Goal: Information Seeking & Learning: Check status

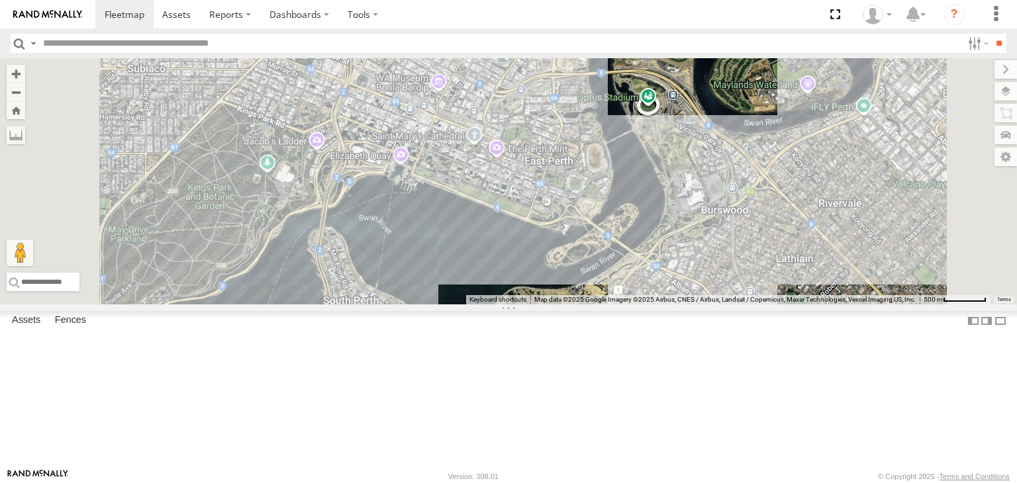
click at [0, 0] on div "Big White Van ([PERSON_NAME]) All Assets" at bounding box center [0, 0] width 0 height 0
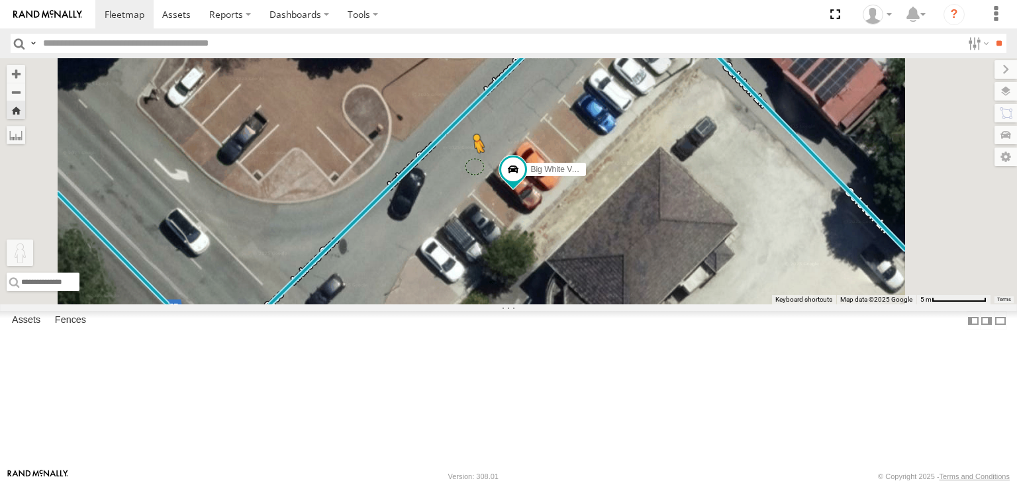
drag, startPoint x: 349, startPoint y: 422, endPoint x: 646, endPoint y: 247, distance: 344.4
click at [646, 247] on div "Big White Van ([PERSON_NAME]) To activate drag with keyboard, press Alt + Enter…" at bounding box center [508, 181] width 1017 height 246
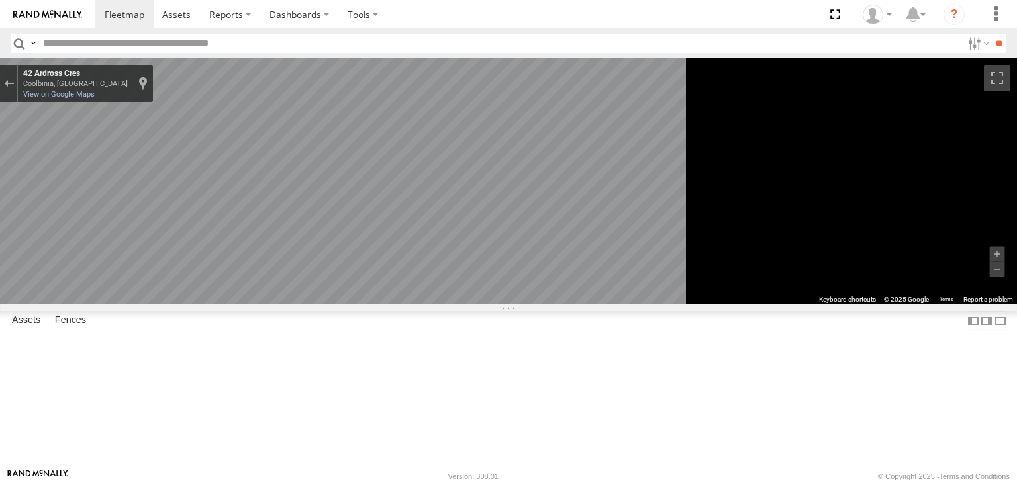
click at [330, 239] on main "To navigate the map with touch gestures double-tap and hold your finger on the …" at bounding box center [508, 263] width 1017 height 411
click at [432, 360] on icon "Go Southwest, Ardross Cres" at bounding box center [389, 364] width 86 height 31
click at [432, 362] on icon "Go Southwest, Ardross Cres" at bounding box center [389, 364] width 86 height 31
click at [430, 385] on icon "Go Southwest, Ardross Cres" at bounding box center [391, 388] width 77 height 28
click at [132, 3] on link at bounding box center [124, 14] width 58 height 28
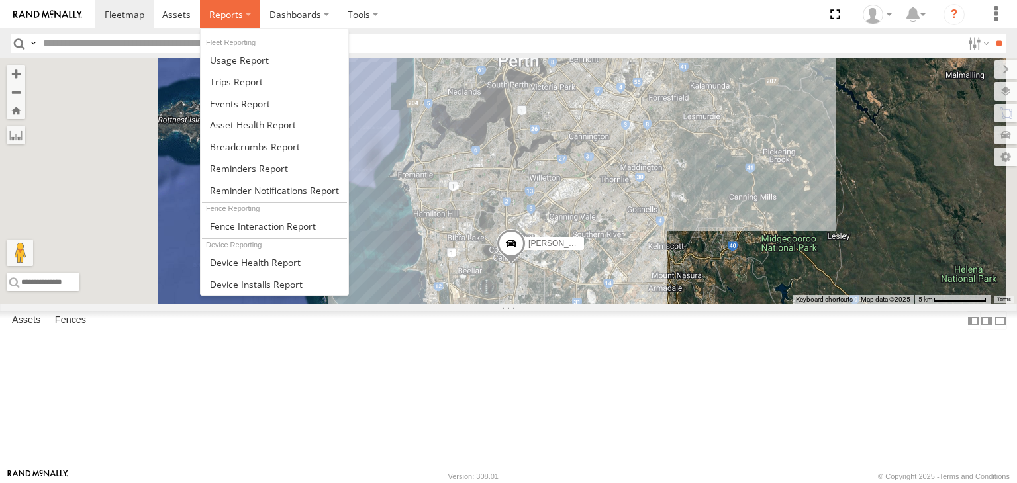
click at [240, 9] on span at bounding box center [226, 14] width 34 height 13
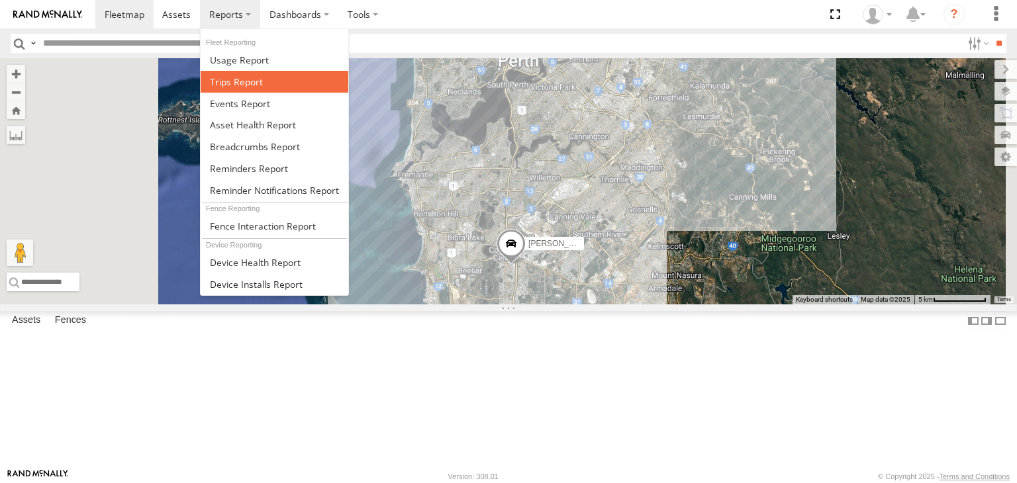
click at [257, 85] on span at bounding box center [236, 81] width 53 height 13
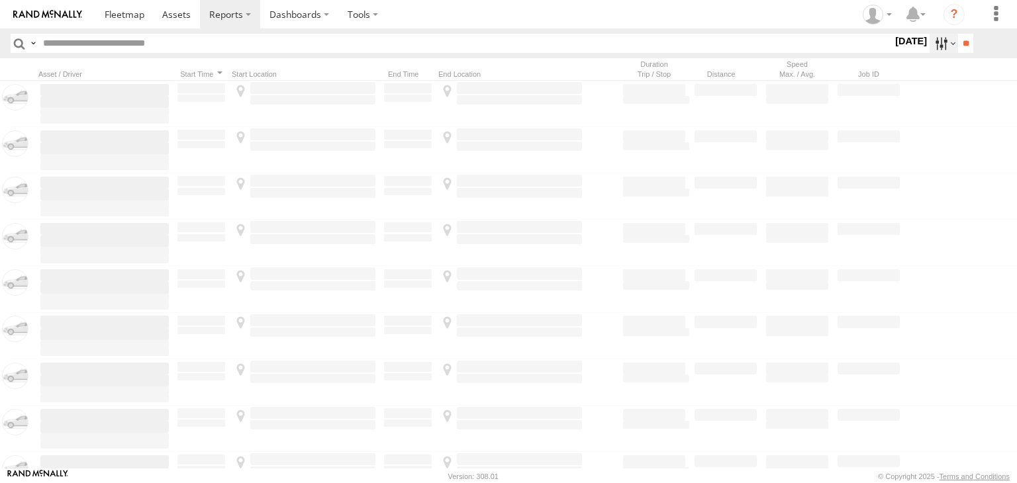
click at [947, 41] on label at bounding box center [944, 43] width 28 height 19
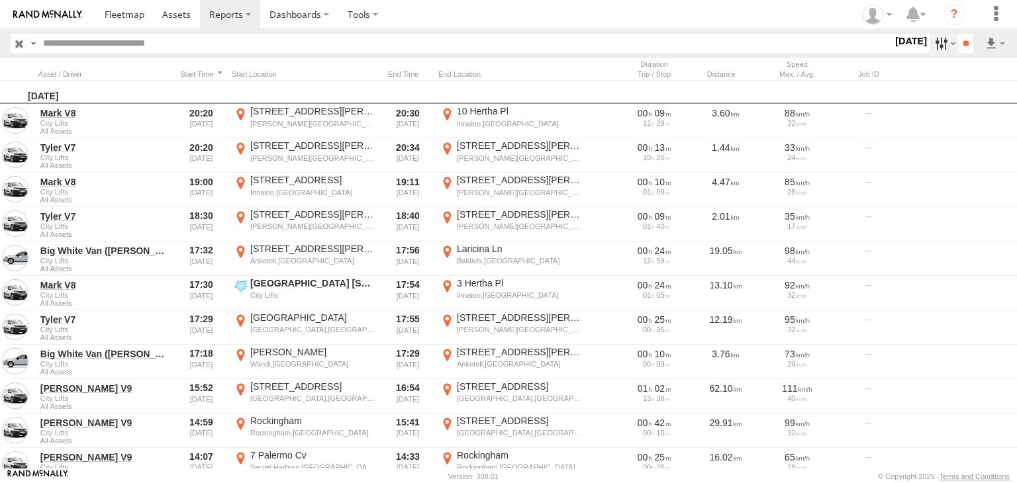
click at [946, 40] on label at bounding box center [944, 43] width 28 height 19
click at [0, 0] on label at bounding box center [0, 0] width 0 height 0
click at [972, 43] on input "**" at bounding box center [965, 43] width 15 height 19
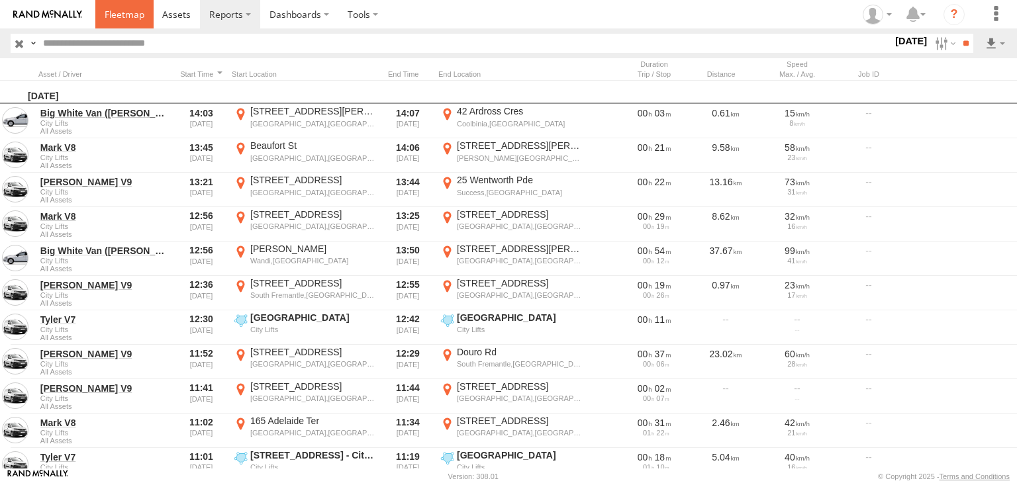
click at [117, 11] on span at bounding box center [125, 14] width 40 height 13
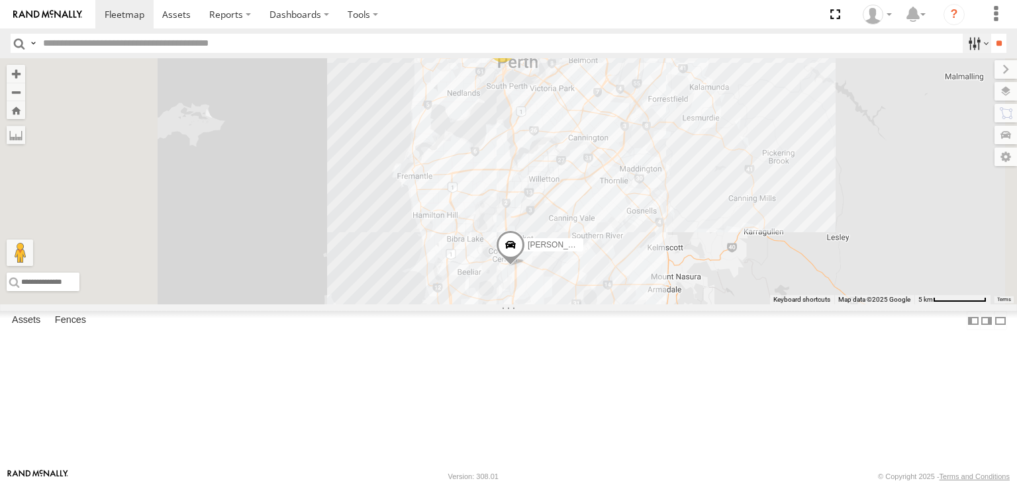
click at [981, 41] on label at bounding box center [977, 43] width 28 height 19
click at [992, 38] on input "**" at bounding box center [998, 43] width 15 height 19
click at [983, 44] on label at bounding box center [977, 43] width 28 height 19
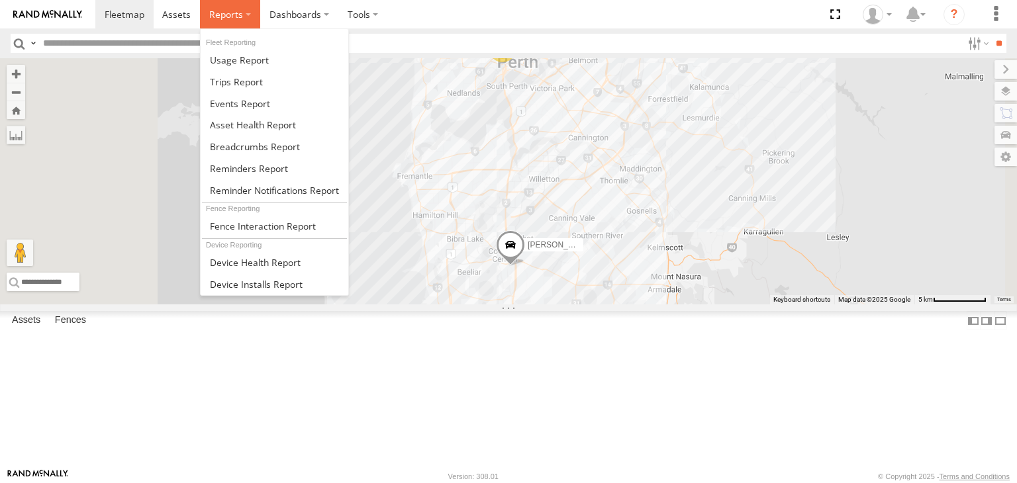
click at [234, 14] on span at bounding box center [226, 14] width 34 height 13
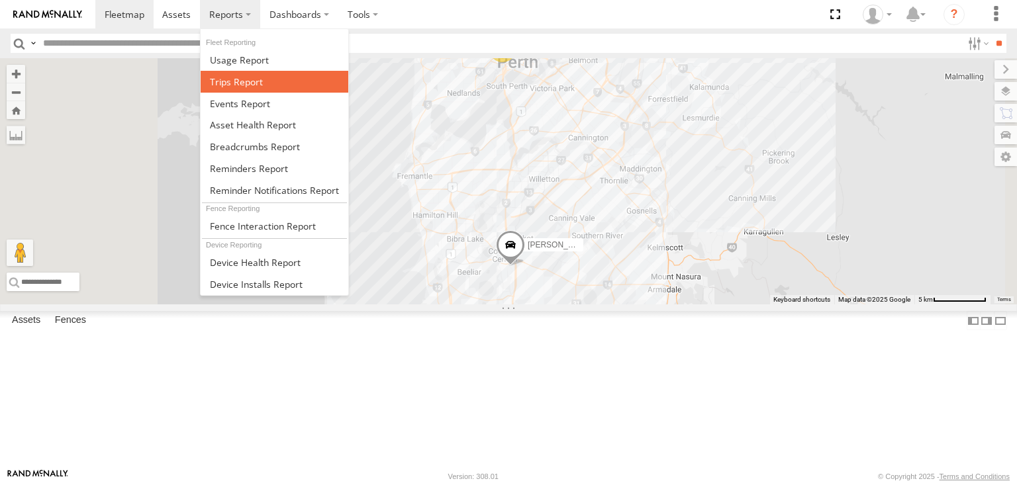
click at [238, 80] on span at bounding box center [236, 81] width 53 height 13
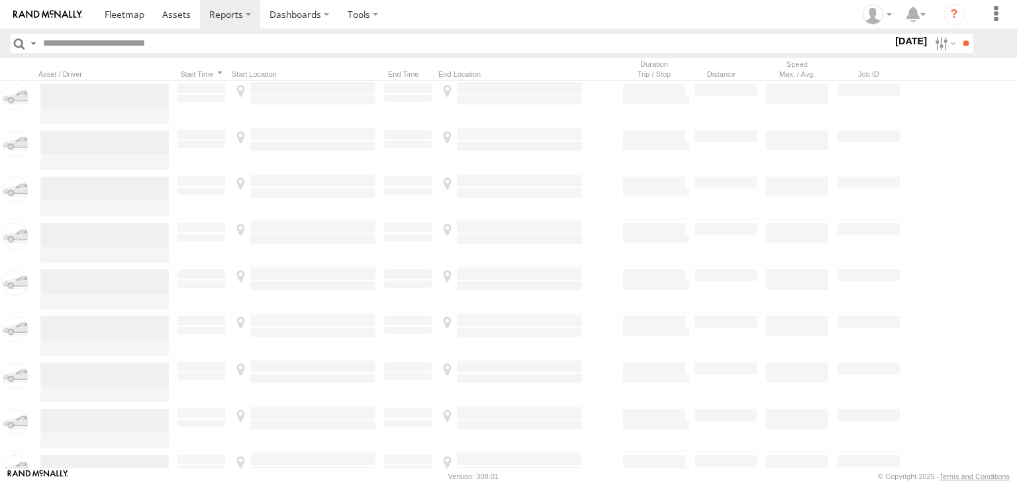
click at [940, 46] on label at bounding box center [944, 43] width 28 height 19
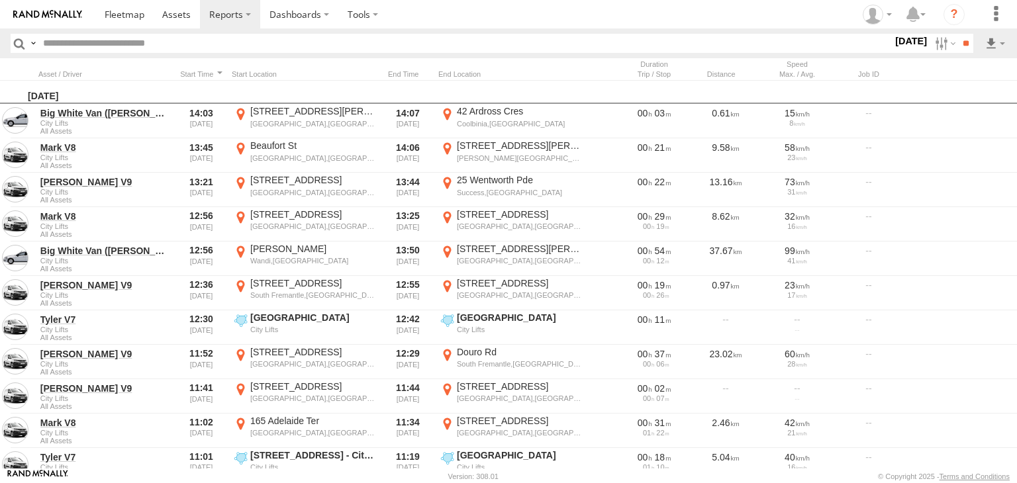
click at [0, 0] on label at bounding box center [0, 0] width 0 height 0
click at [959, 49] on input "**" at bounding box center [965, 43] width 15 height 19
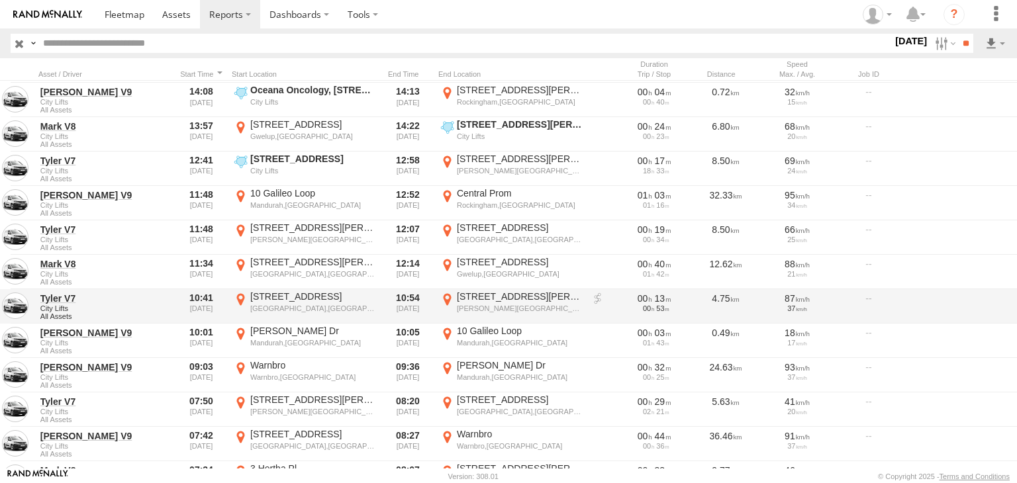
scroll to position [273, 0]
